Goal: Task Accomplishment & Management: Use online tool/utility

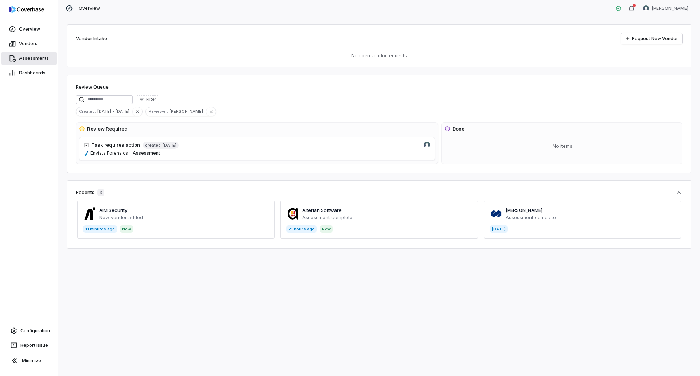
click at [31, 57] on span "Assessments" at bounding box center [34, 58] width 30 height 6
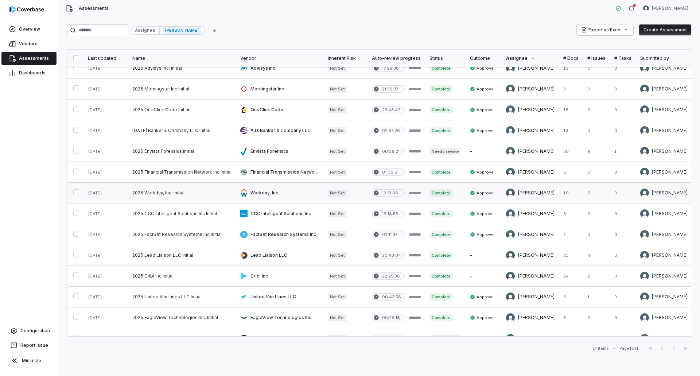
scroll to position [25, 0]
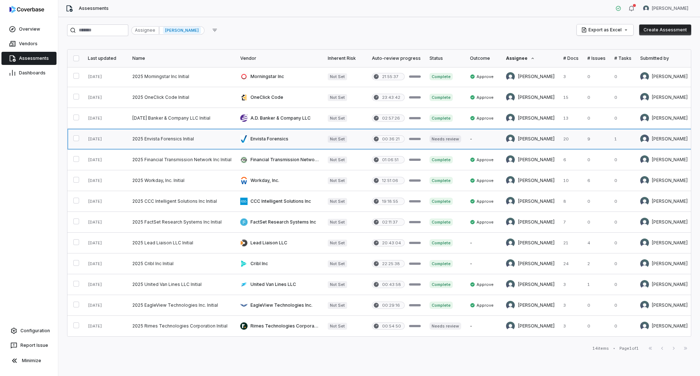
click at [175, 135] on link at bounding box center [182, 139] width 108 height 20
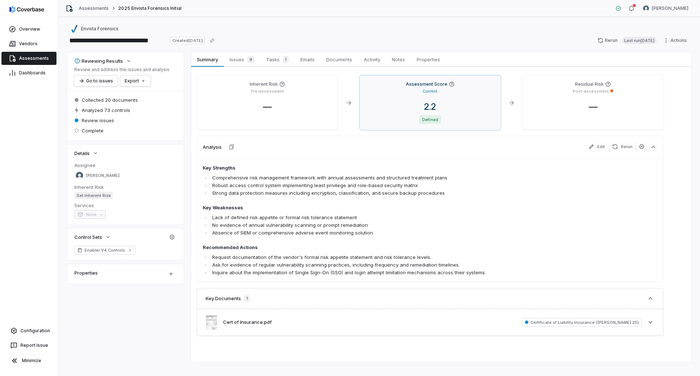
click at [431, 106] on span "2.2" at bounding box center [430, 106] width 24 height 11
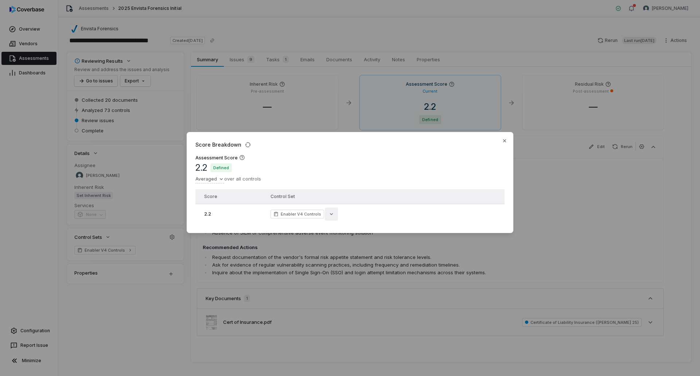
click at [328, 211] on icon "button" at bounding box center [331, 214] width 6 height 6
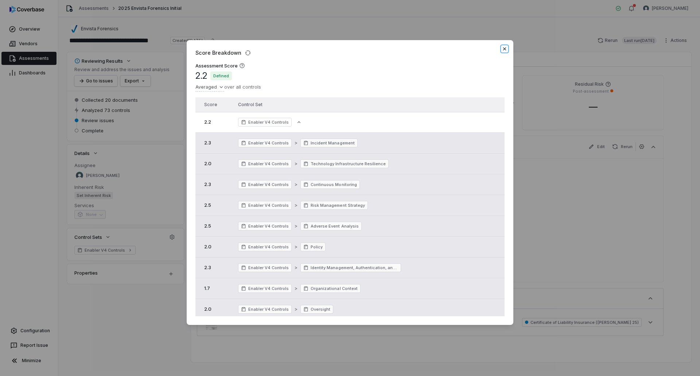
click at [504, 46] on icon "button" at bounding box center [505, 49] width 6 height 6
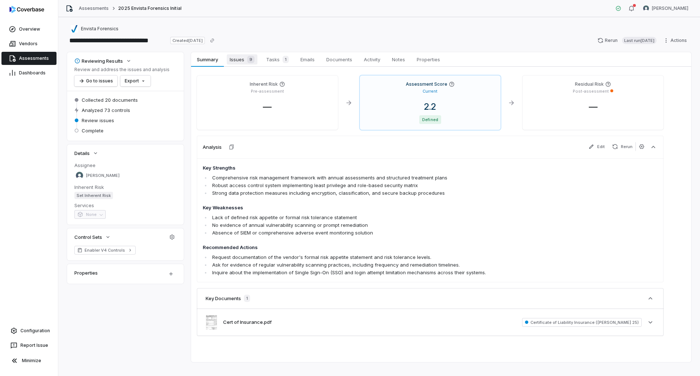
click at [239, 61] on span "Issues 9" at bounding box center [242, 59] width 31 height 10
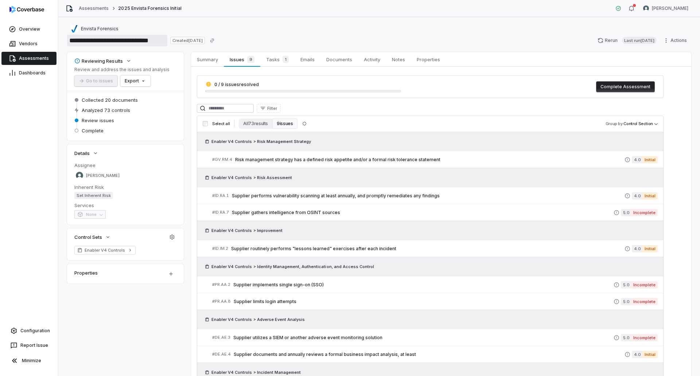
drag, startPoint x: 141, startPoint y: 40, endPoint x: 88, endPoint y: 39, distance: 53.2
click at [88, 39] on input "**********" at bounding box center [117, 41] width 100 height 12
type input "**********"
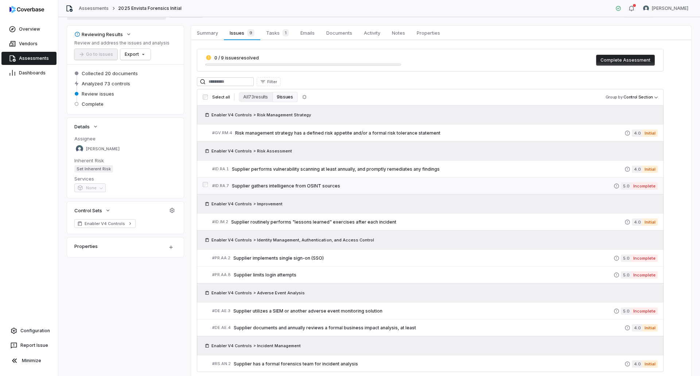
scroll to position [55, 0]
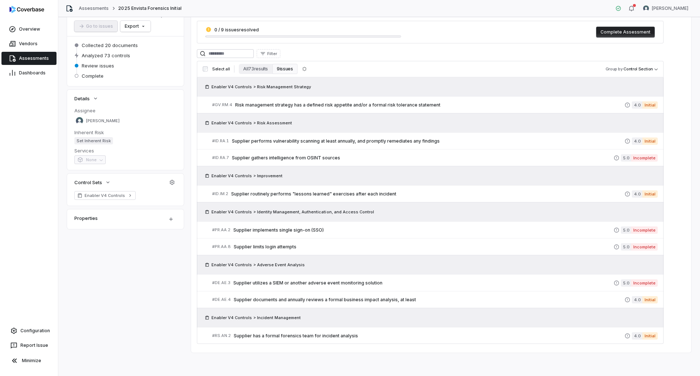
click at [173, 130] on dt "Inherent Risk" at bounding box center [125, 132] width 102 height 7
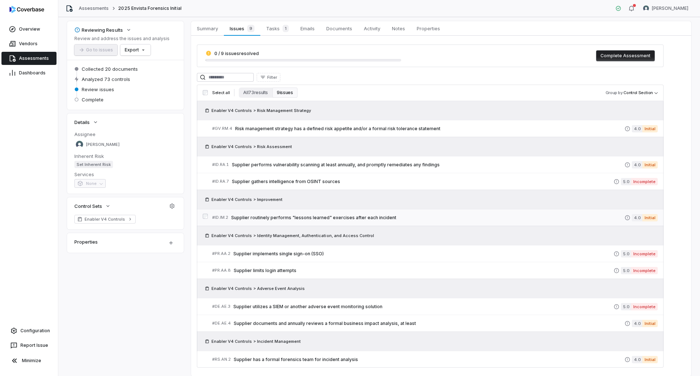
scroll to position [0, 0]
